Goal: Check status: Check status

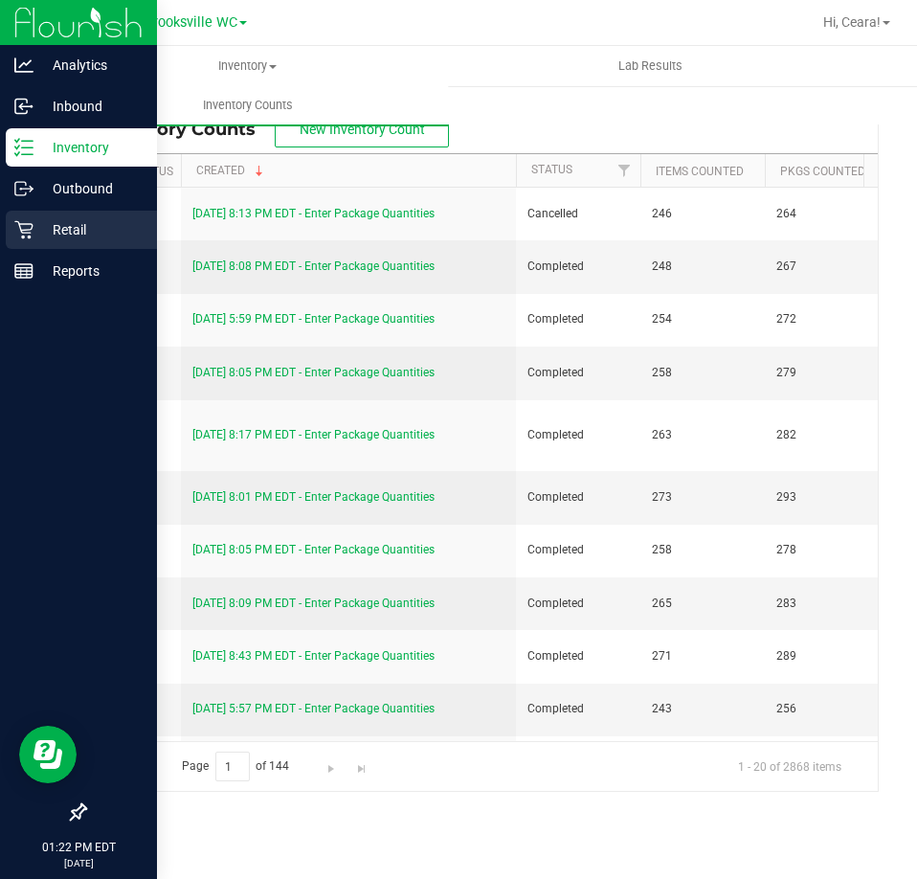
click at [57, 221] on p "Retail" at bounding box center [90, 229] width 115 height 23
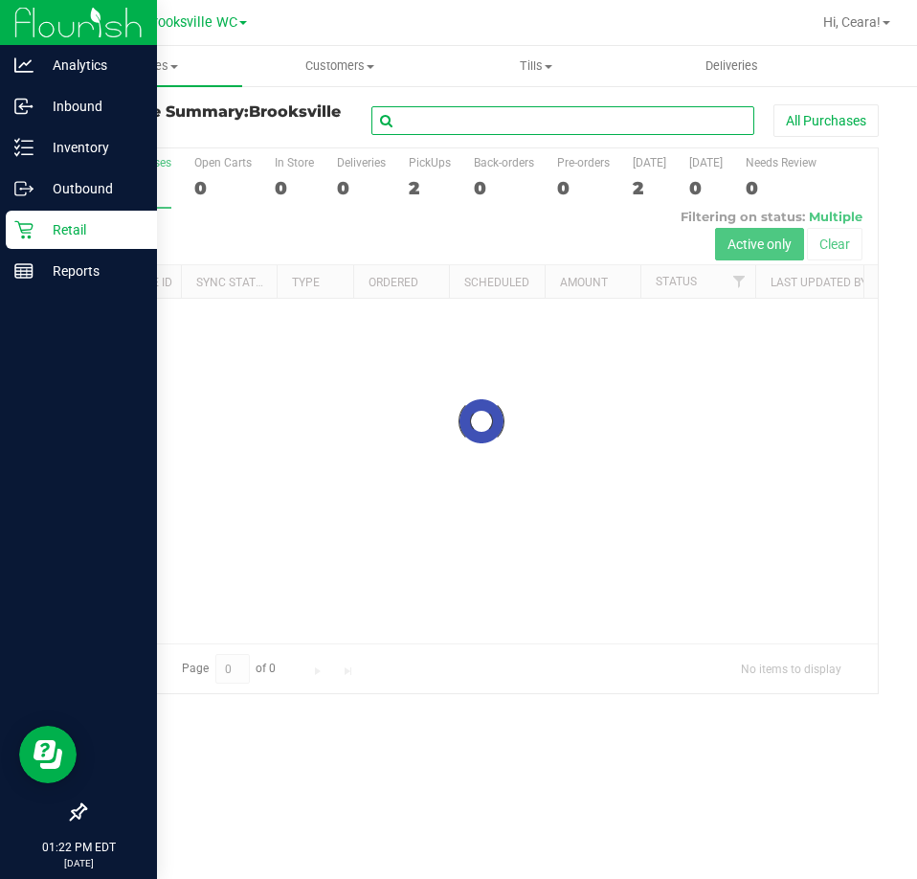
click at [455, 123] on input "text" at bounding box center [562, 120] width 383 height 29
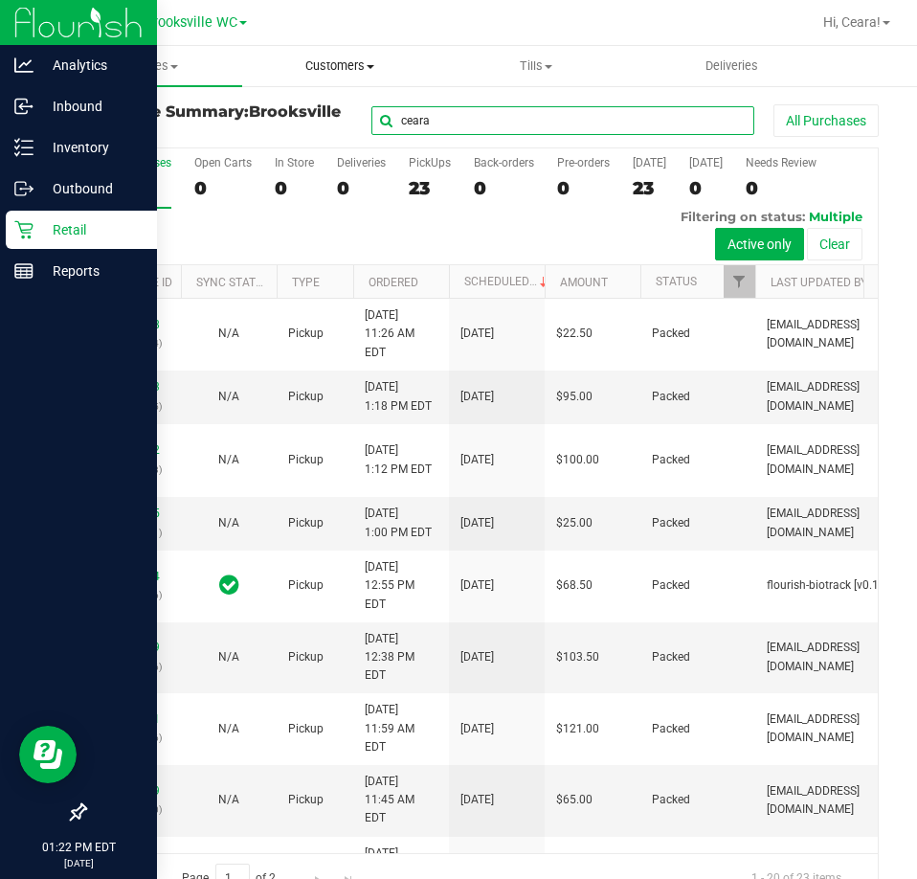
type input "ceara"
click at [323, 53] on uib-tab-heading "Customers All customers Add a new customer All physicians" at bounding box center [340, 66] width 194 height 38
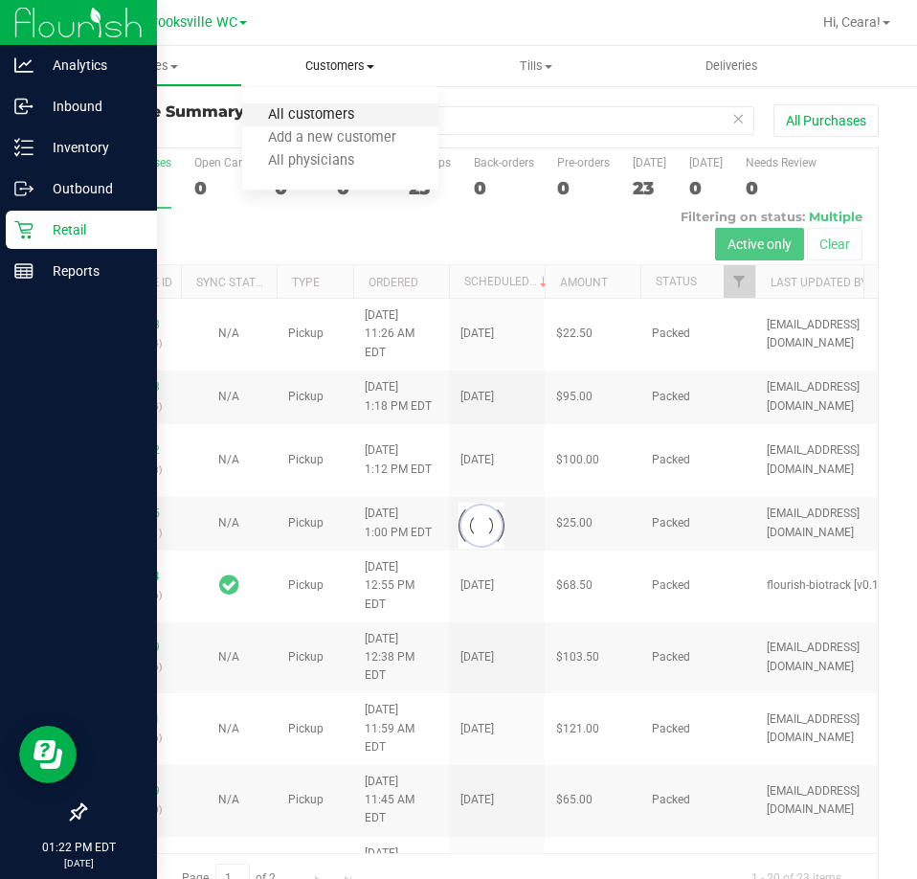
click at [320, 109] on span "All customers" at bounding box center [311, 115] width 138 height 16
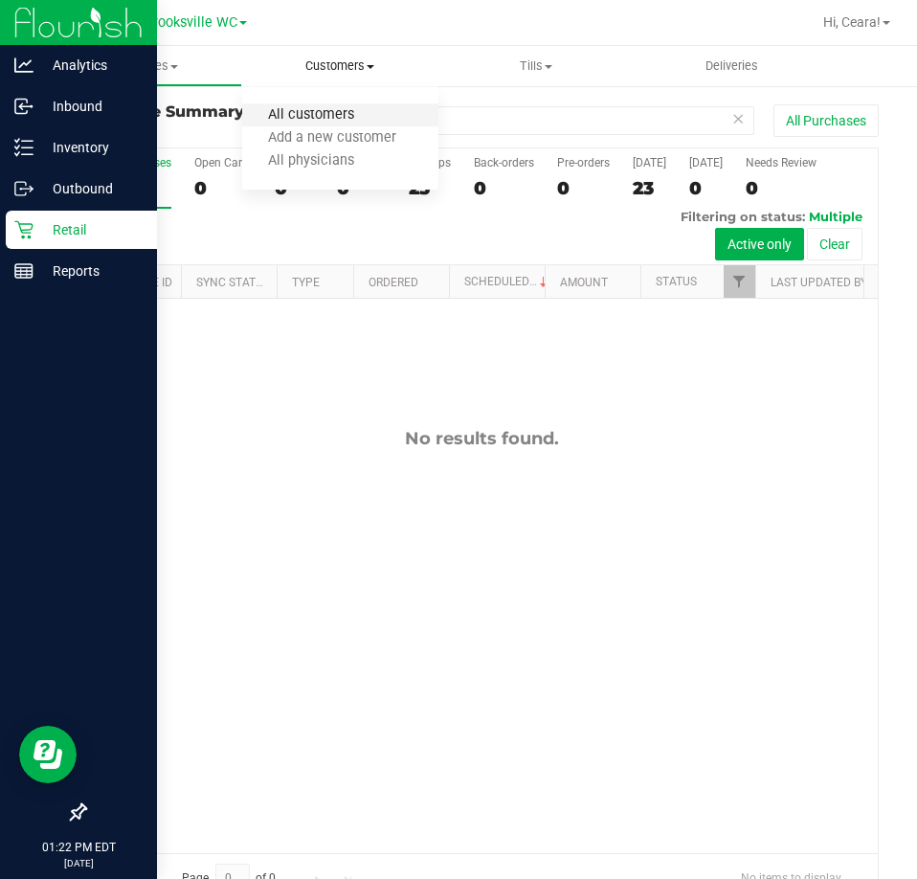
click at [319, 113] on span "All customers" at bounding box center [311, 115] width 138 height 16
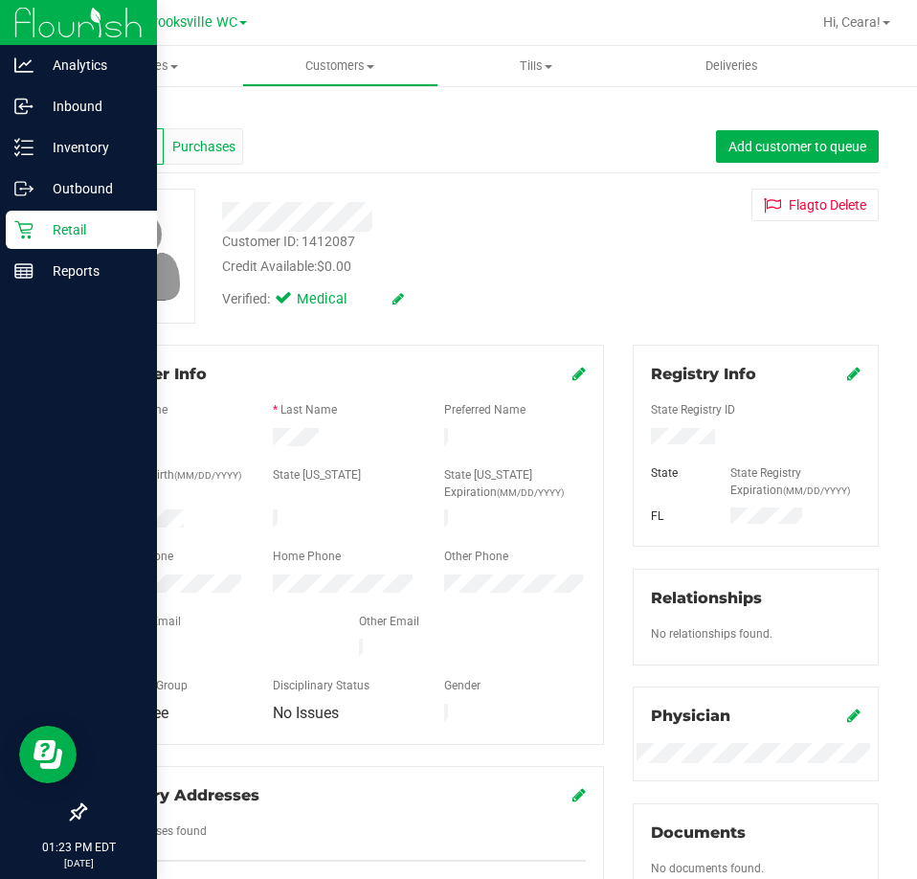
click at [188, 142] on span "Purchases" at bounding box center [203, 147] width 63 height 20
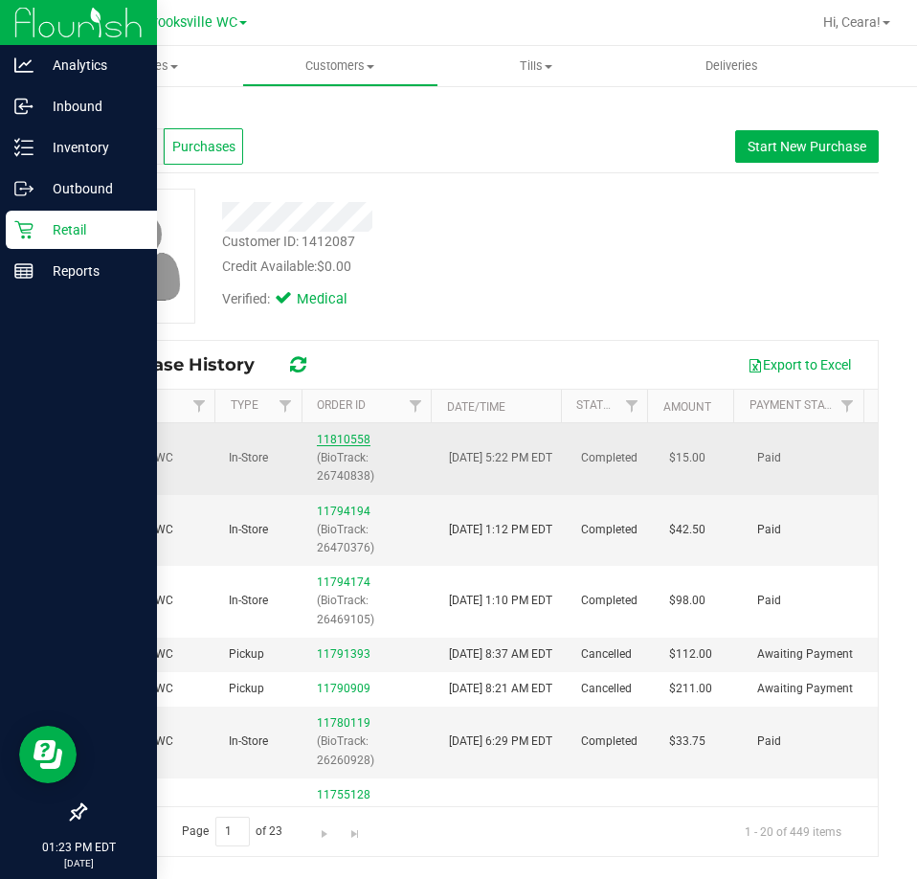
click at [351, 440] on link "11810558" at bounding box center [344, 439] width 54 height 13
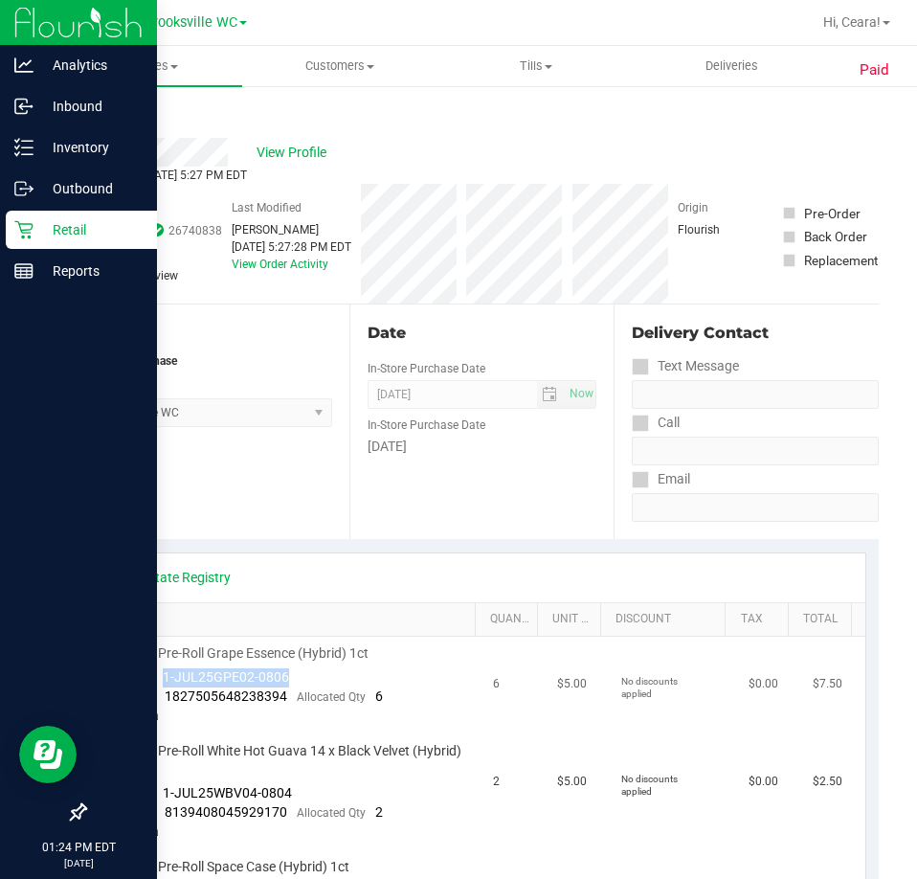
drag, startPoint x: 288, startPoint y: 679, endPoint x: 163, endPoint y: 677, distance: 125.4
click at [162, 556] on td "FT 0.5g Pre-Roll Grape Essence (Hybrid) 1ct Batch ID 1-JUL25GPE02-0806 Package …" at bounding box center [291, 685] width 384 height 98
copy span "1-JUL25GPE02-0806"
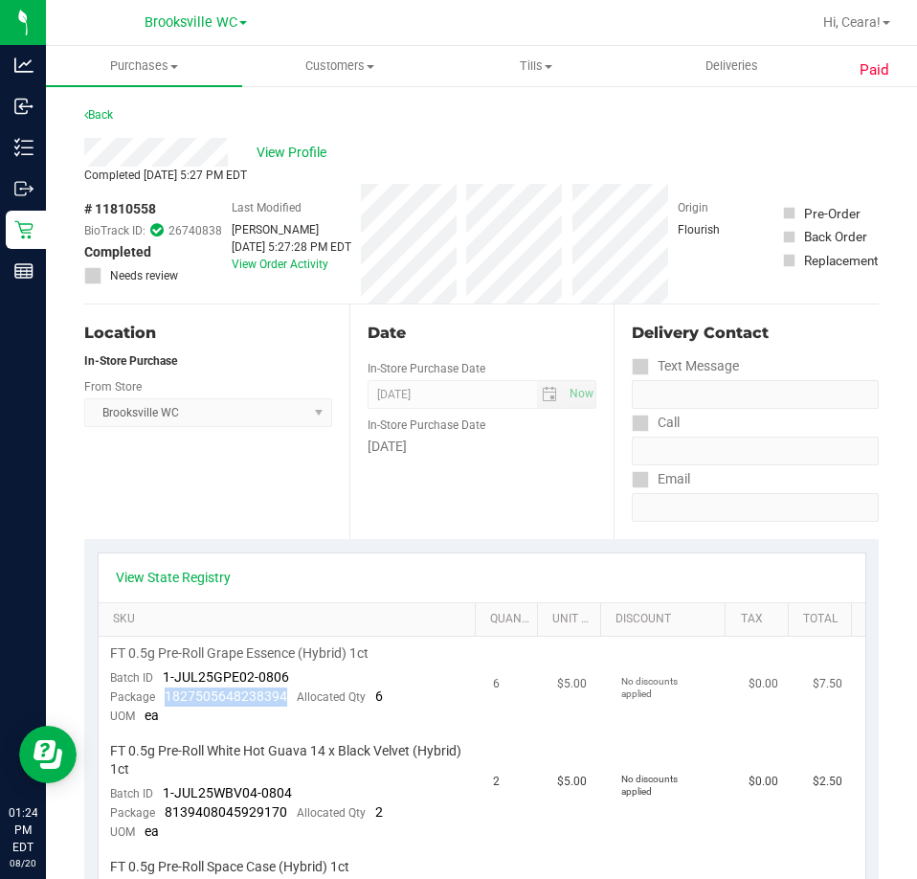
drag, startPoint x: 163, startPoint y: 697, endPoint x: 280, endPoint y: 693, distance: 117.8
click at [280, 556] on div "Package 1827505648238394 Allocated Qty 6" at bounding box center [246, 696] width 273 height 19
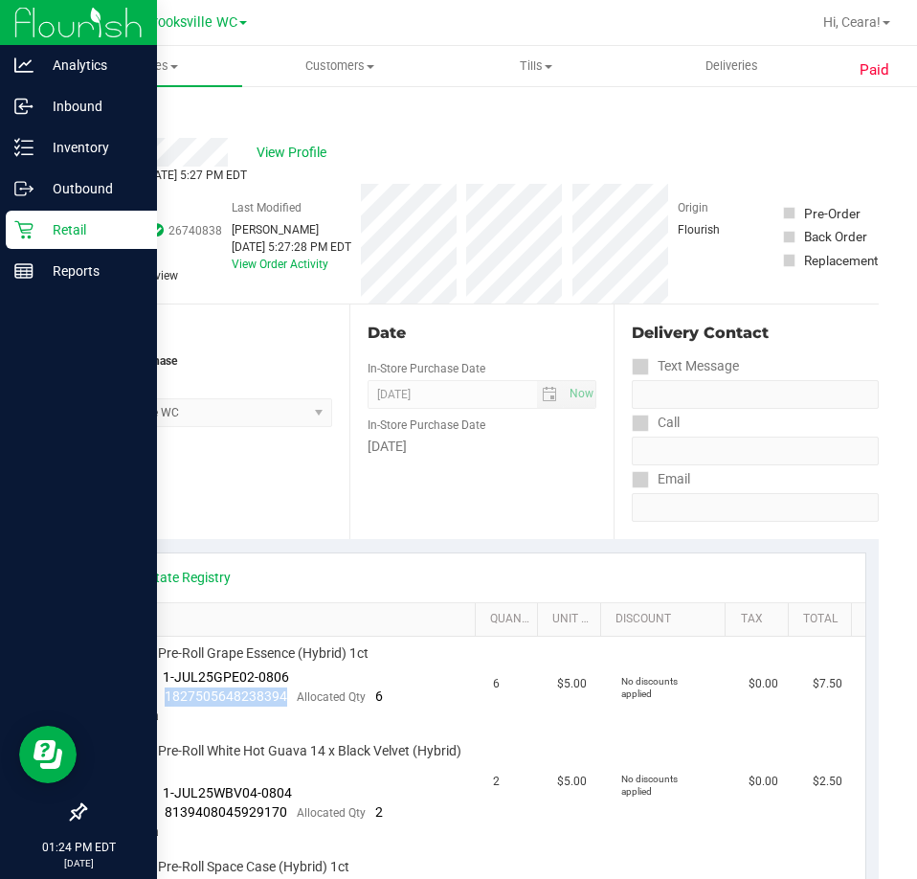
copy span "1827505648238394"
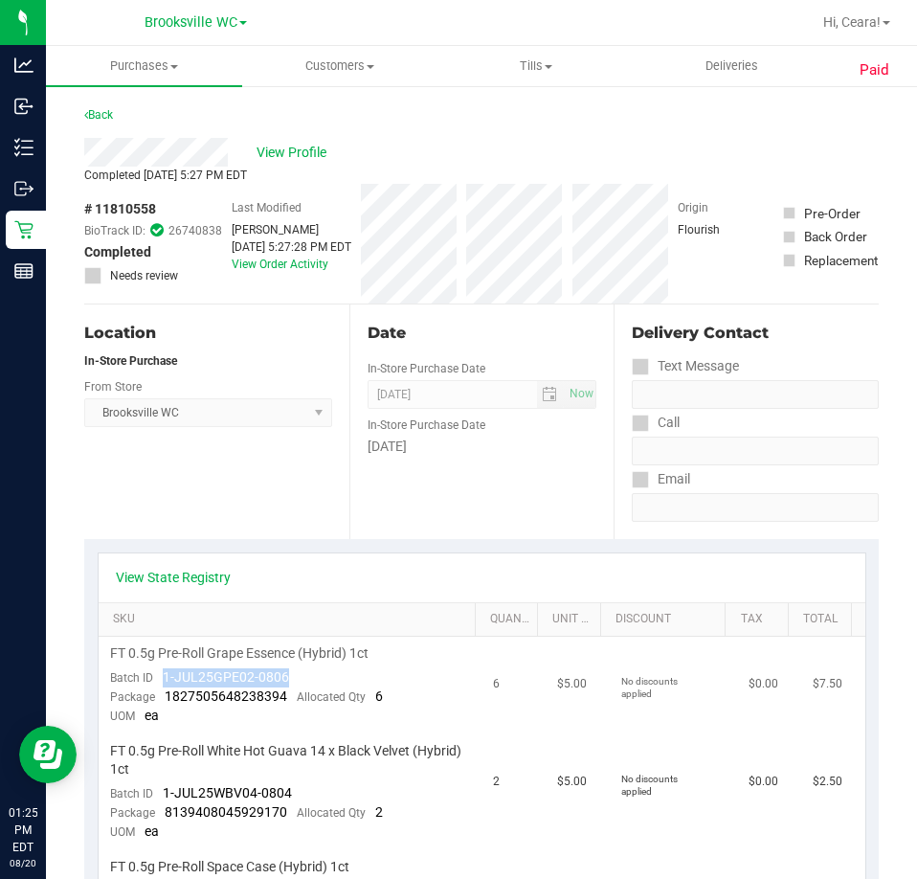
drag, startPoint x: 268, startPoint y: 681, endPoint x: 162, endPoint y: 674, distance: 106.5
click at [162, 556] on td "FT 0.5g Pre-Roll Grape Essence (Hybrid) 1ct Batch ID 1-JUL25GPE02-0806 Package …" at bounding box center [291, 685] width 384 height 98
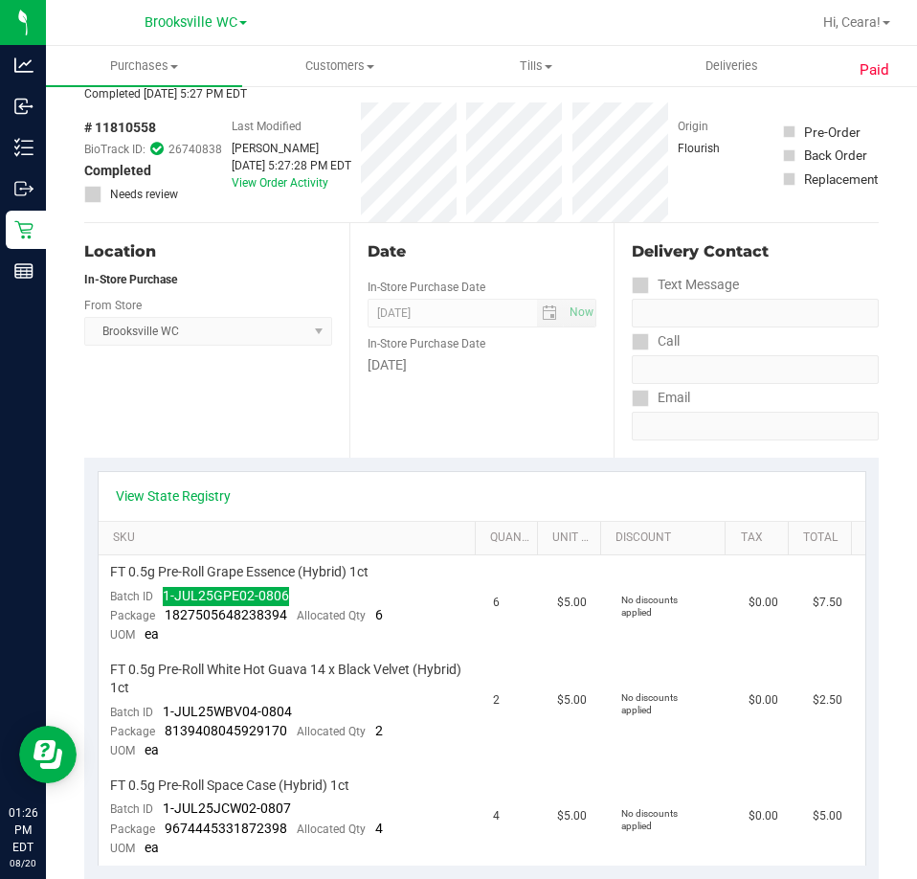
scroll to position [383, 0]
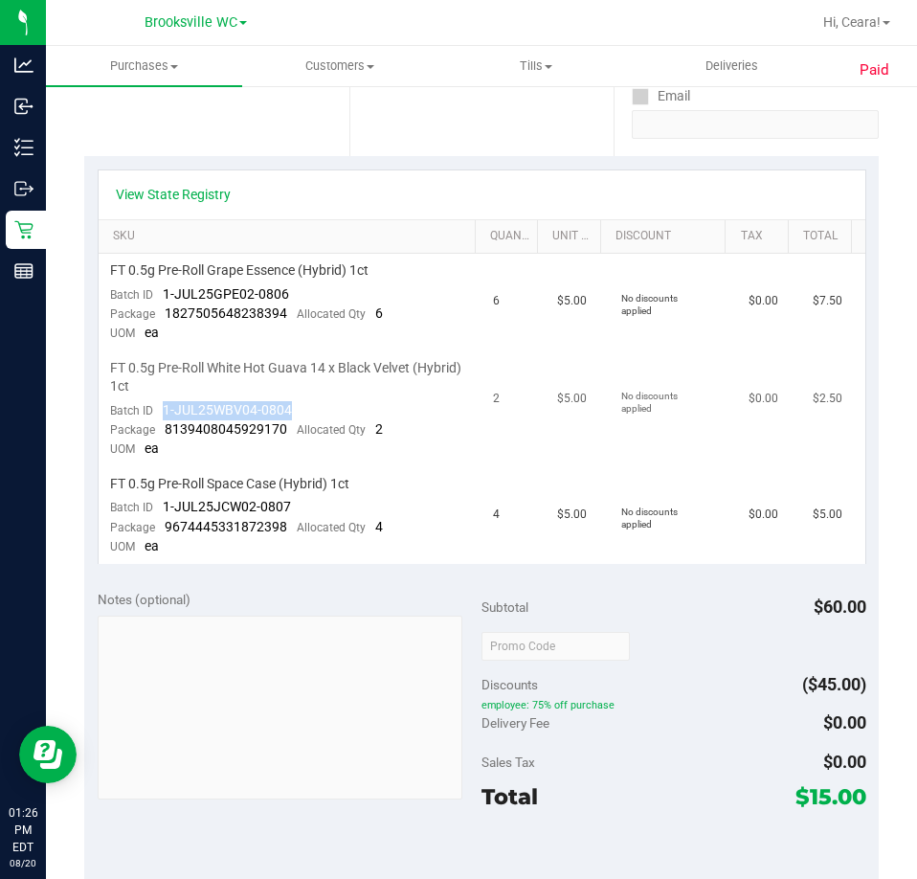
drag, startPoint x: 303, startPoint y: 406, endPoint x: 165, endPoint y: 412, distance: 138.9
click at [165, 412] on td "FT 0.5g Pre-Roll White Hot Guava 14 x Black Velvet (Hybrid) 1ct Batch ID 1-JUL2…" at bounding box center [291, 409] width 384 height 116
drag, startPoint x: 289, startPoint y: 504, endPoint x: 162, endPoint y: 502, distance: 127.3
click at [162, 502] on td "FT 0.5g Pre-Roll Space Case (Hybrid) 1ct Batch ID 1-JUL25JCW02-0807 Package 967…" at bounding box center [291, 515] width 384 height 97
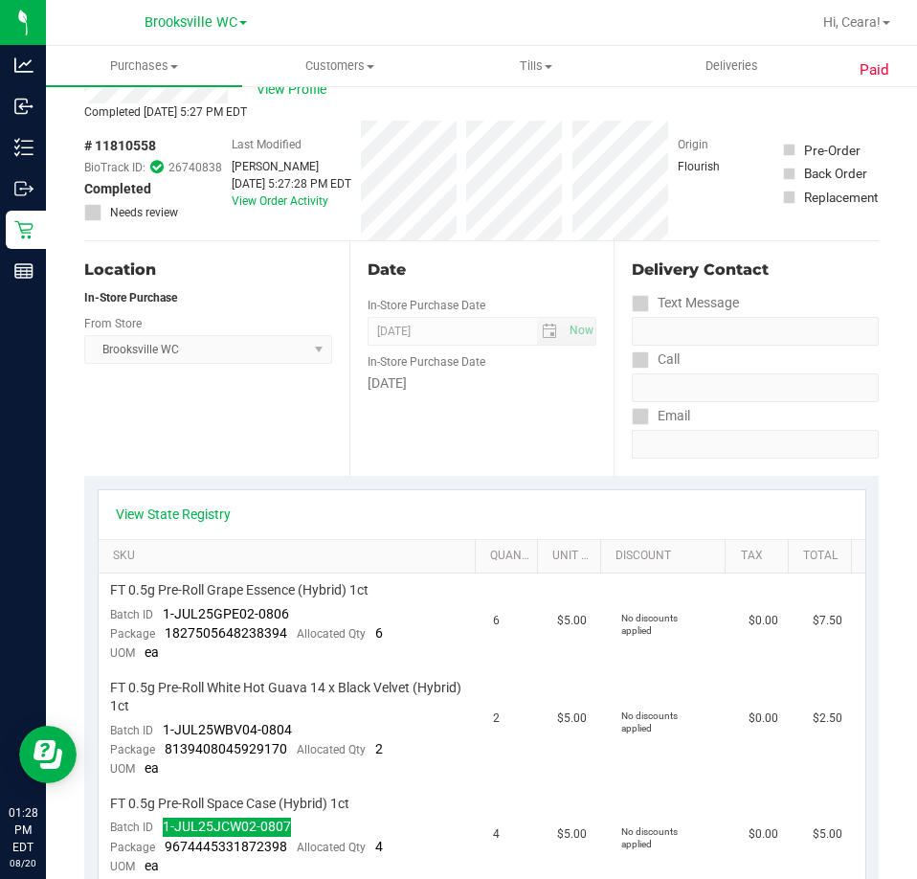
scroll to position [0, 0]
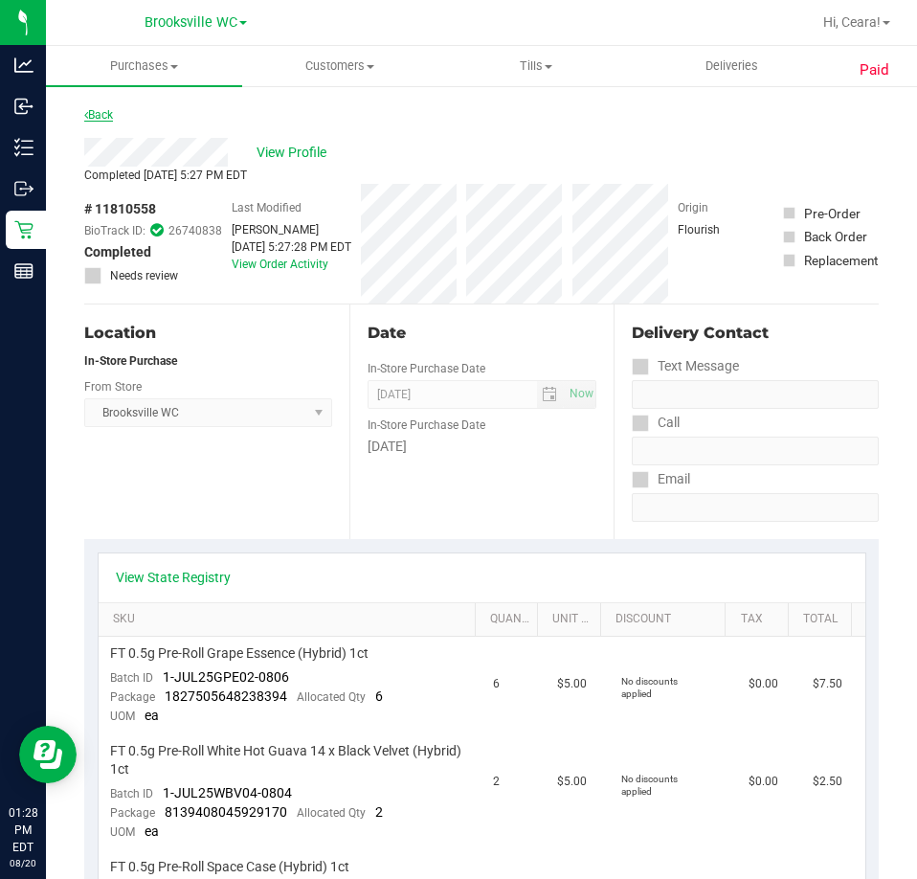
click at [96, 120] on link "Back" at bounding box center [98, 114] width 29 height 13
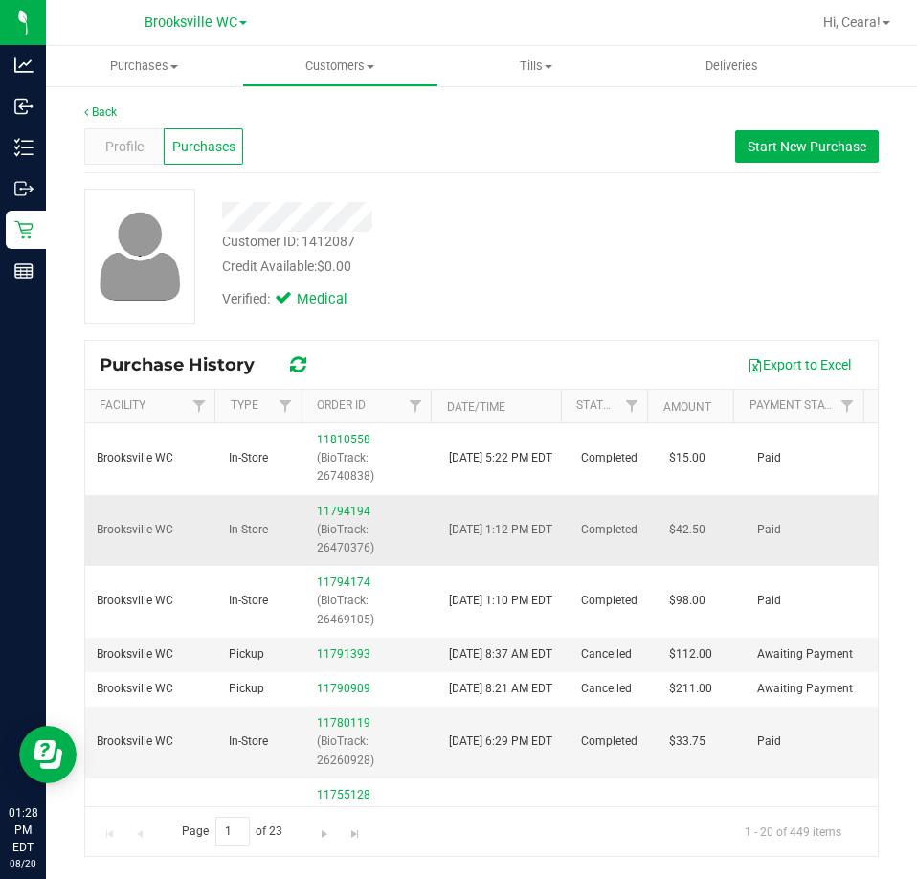
click at [326, 500] on td "11794194 (BioTrack: 26470376)" at bounding box center [371, 531] width 132 height 72
click at [338, 506] on link "11794194" at bounding box center [344, 510] width 54 height 13
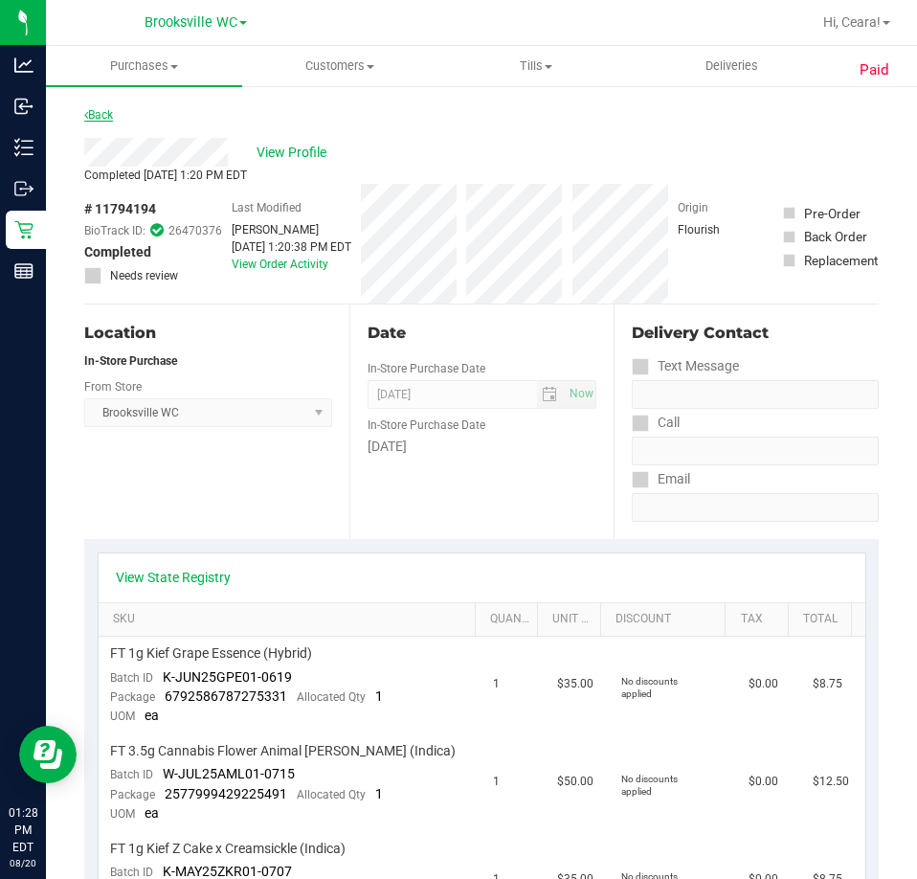
click at [90, 115] on link "Back" at bounding box center [98, 114] width 29 height 13
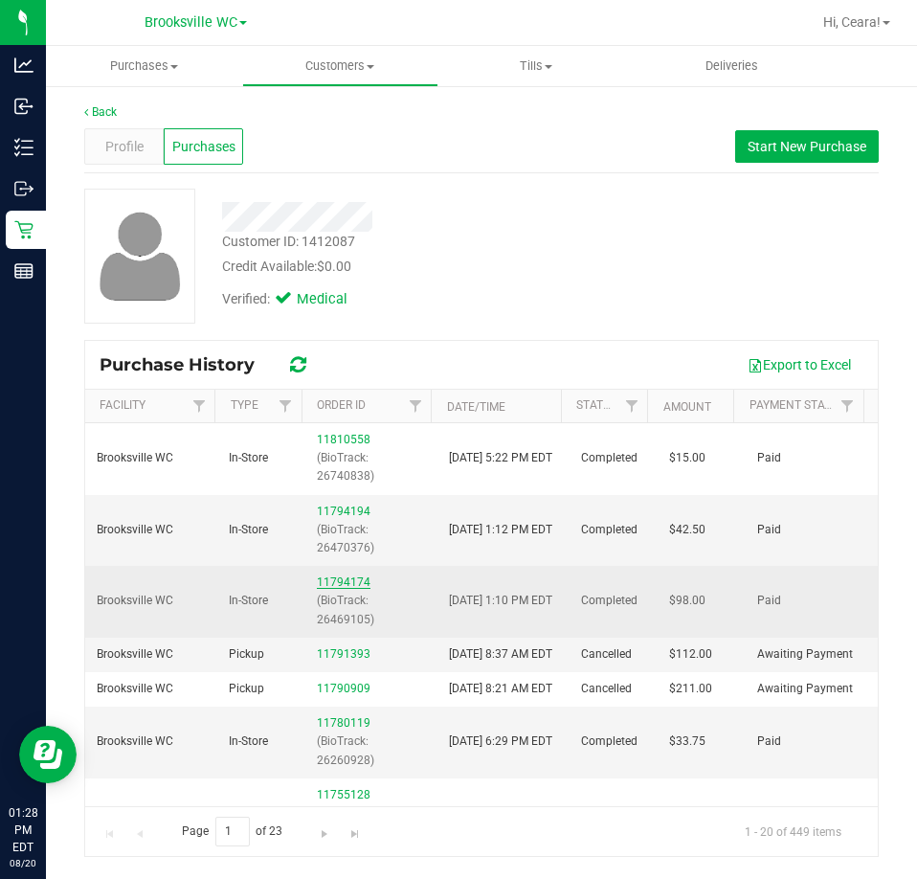
click at [326, 556] on link "11794174" at bounding box center [344, 581] width 54 height 13
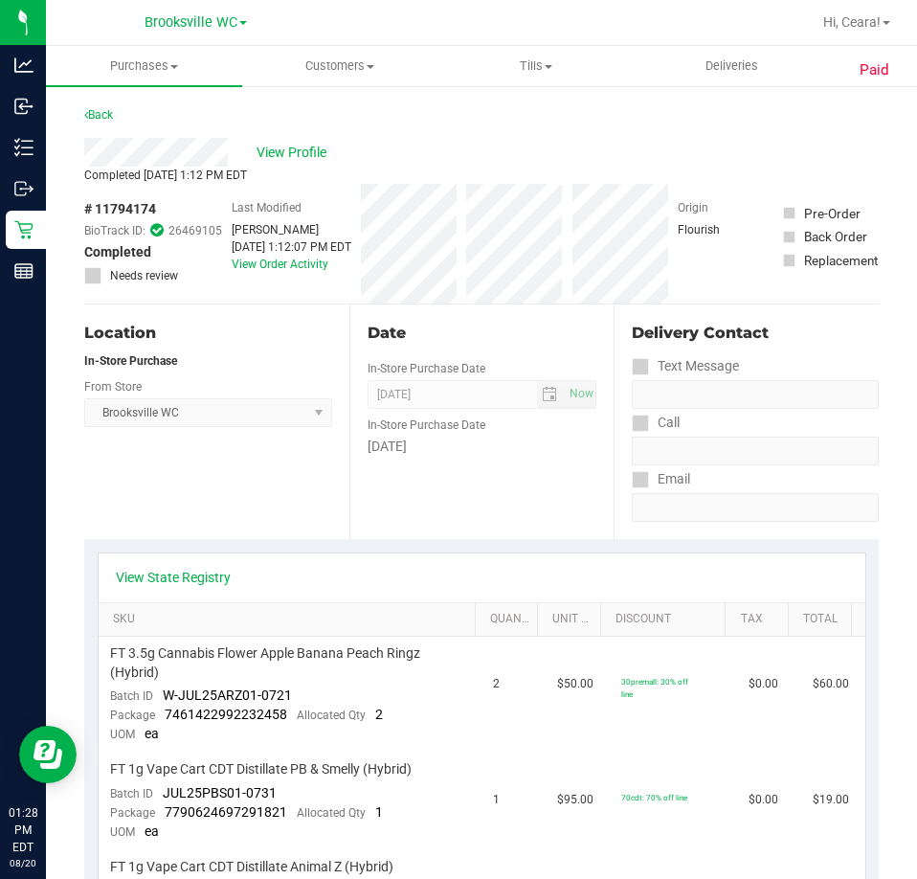
click at [88, 118] on link "Back" at bounding box center [98, 114] width 29 height 13
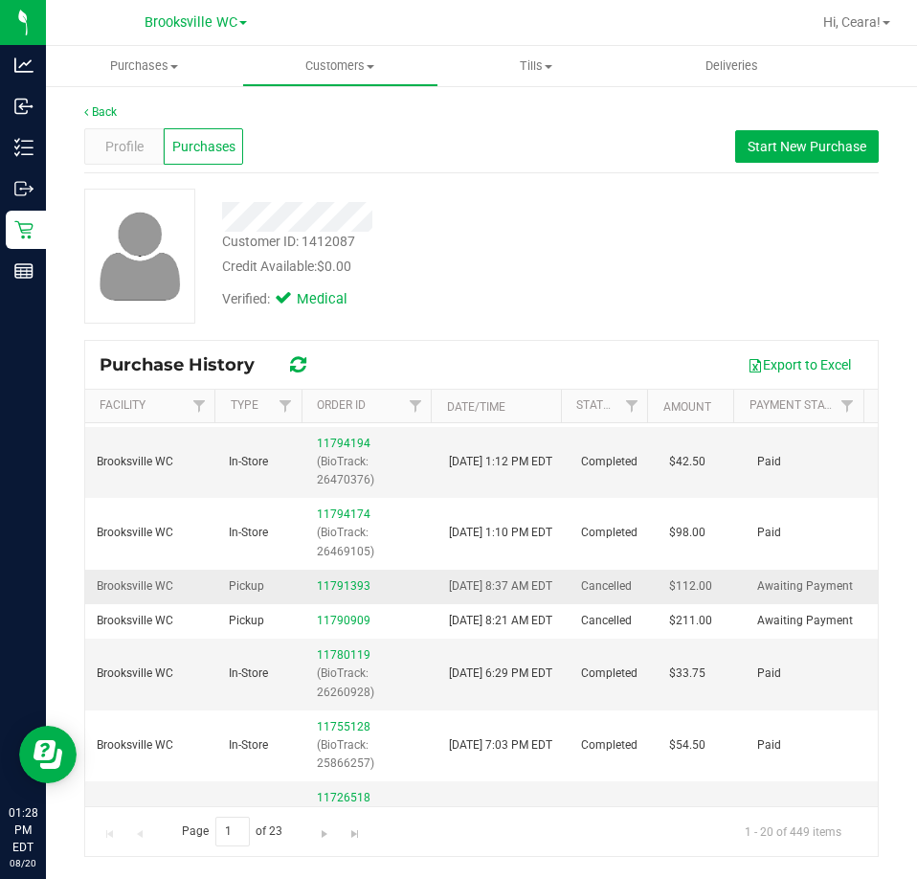
scroll to position [191, 0]
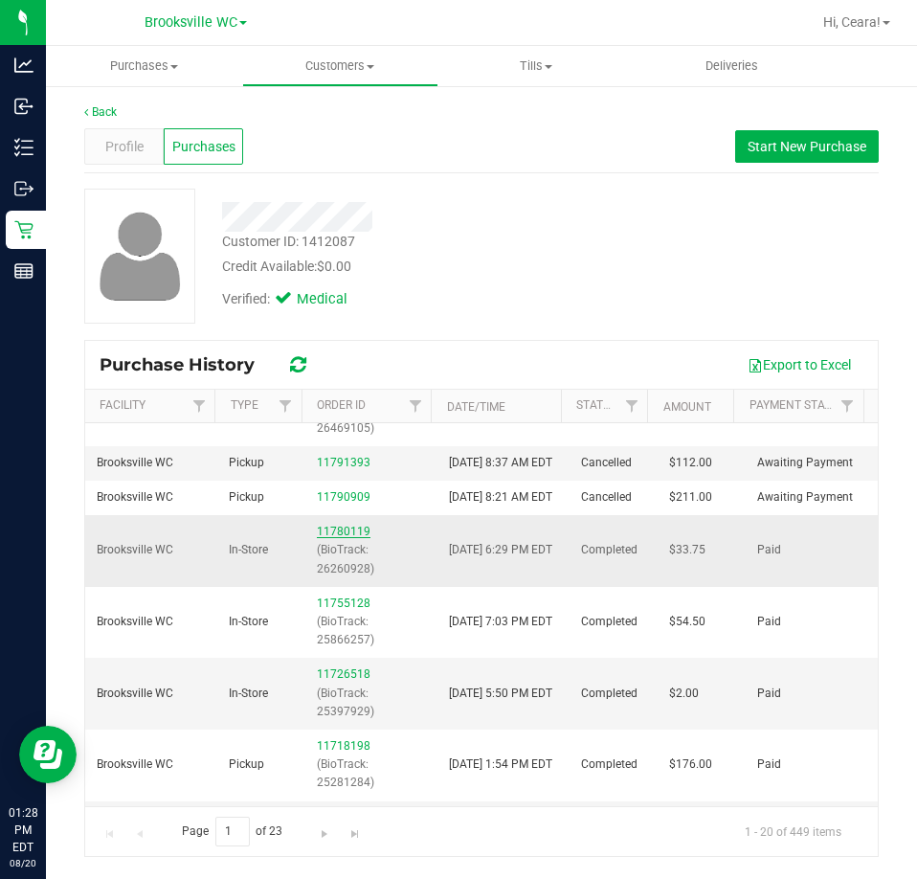
click at [322, 538] on link "11780119" at bounding box center [344, 530] width 54 height 13
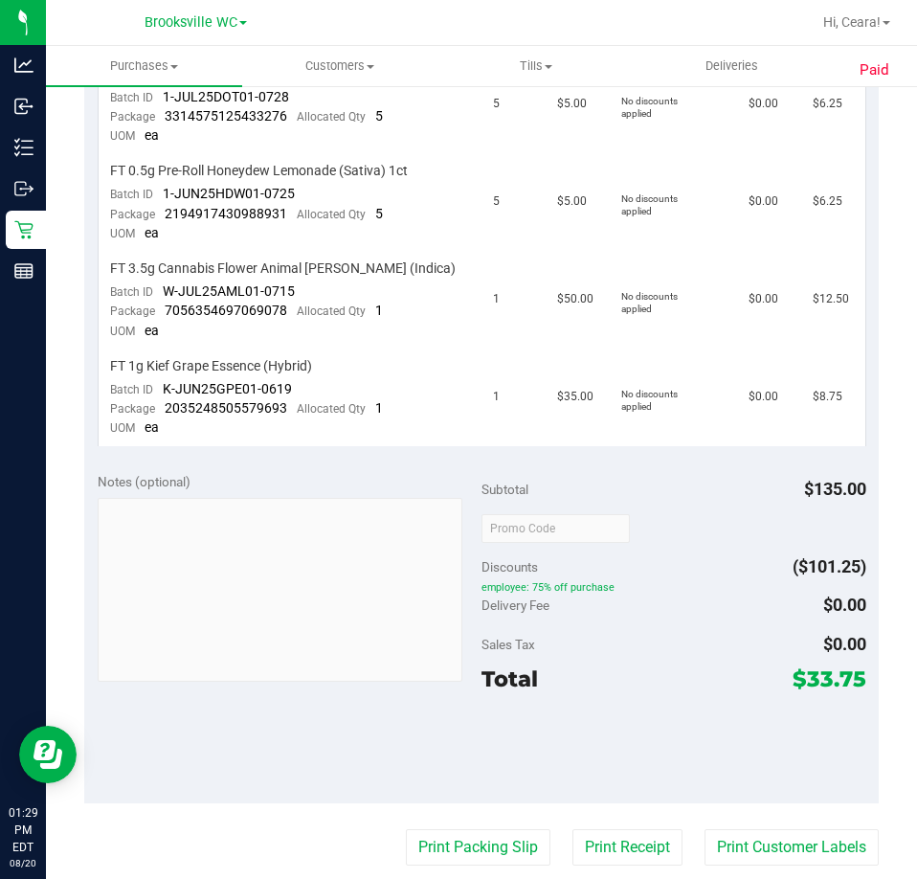
scroll to position [383, 0]
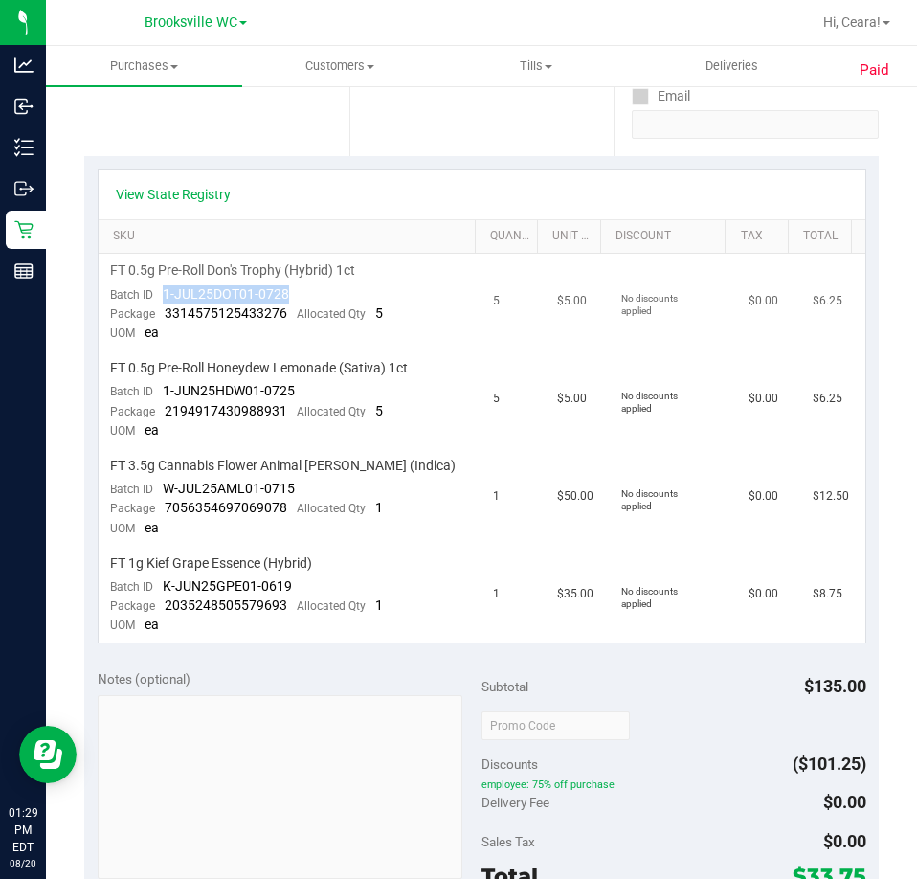
drag, startPoint x: 304, startPoint y: 293, endPoint x: 159, endPoint y: 292, distance: 145.5
click at [159, 292] on td "FT 0.5g Pre-Roll Don's Trophy (Hybrid) 1ct Batch ID 1-JUL25DOT01-0728 Package 3…" at bounding box center [291, 303] width 384 height 98
